Goal: Transaction & Acquisition: Purchase product/service

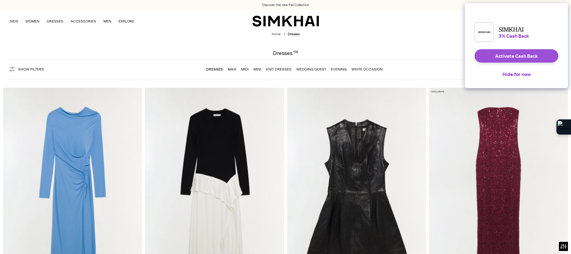
click at [509, 61] on button "Activate Cash Back" at bounding box center [517, 55] width 84 height 13
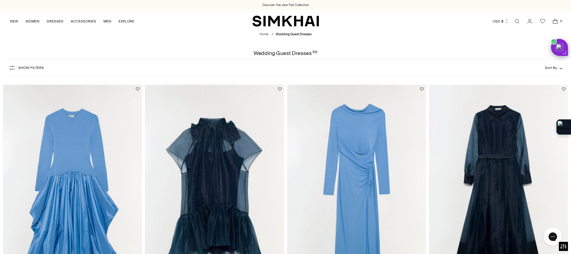
click at [29, 68] on span "Show Filters" at bounding box center [31, 68] width 26 height 4
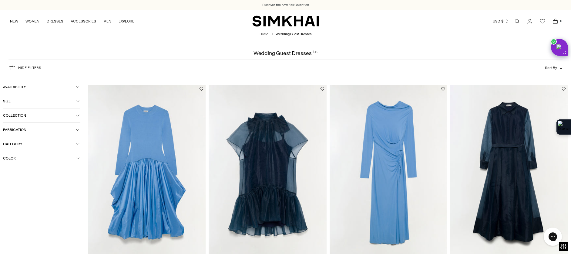
click at [59, 154] on button "Color" at bounding box center [41, 158] width 77 height 14
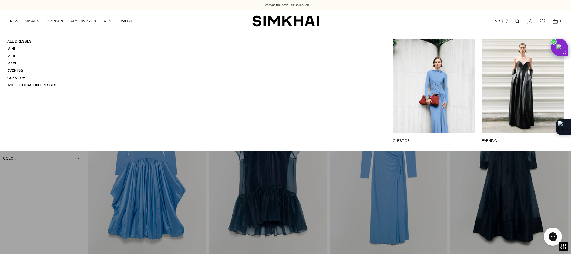
click at [13, 63] on link "Maxi" at bounding box center [11, 63] width 9 height 4
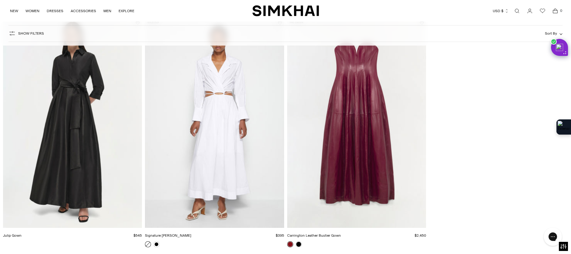
scroll to position [1748, 0]
